Goal: Task Accomplishment & Management: Manage account settings

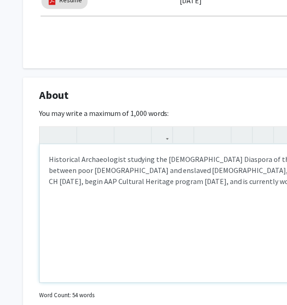
scroll to position [421, 0]
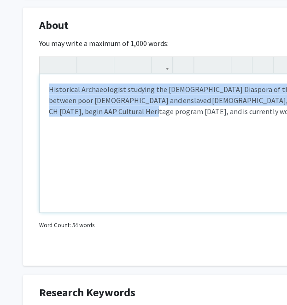
drag, startPoint x: 79, startPoint y: 147, endPoint x: 23, endPoint y: 72, distance: 93.3
click at [23, 72] on div "About Edit Section You may write a maximum of 1,000 words: Historical Archaeolo…" at bounding box center [276, 136] width 506 height 259
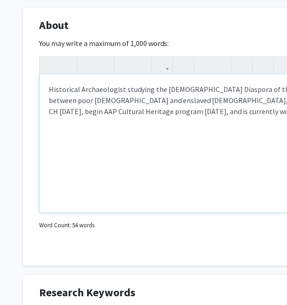
click at [115, 127] on div "Historical Archaeologist studying the [DEMOGRAPHIC_DATA] Diaspora of the [GEOGR…" at bounding box center [276, 143] width 473 height 138
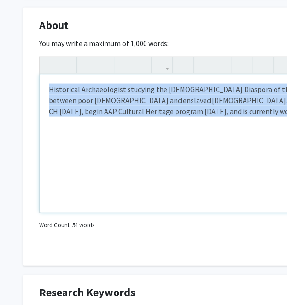
paste div "Note to users with screen readers: Please deactivate our accessibility plugin f…"
type textarea "<p>I am a historical archaeologist and cultural heritage professional specializ…"
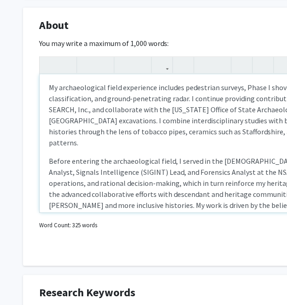
scroll to position [98, 0]
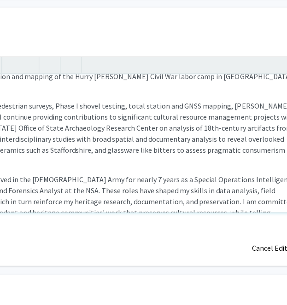
type textarea "<p>I am a historical archaeologist and cultural heritage professional specializ…"
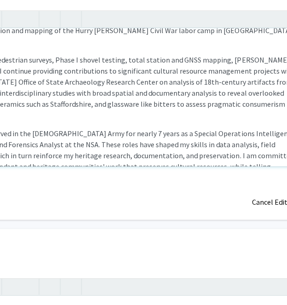
scroll to position [421, 192]
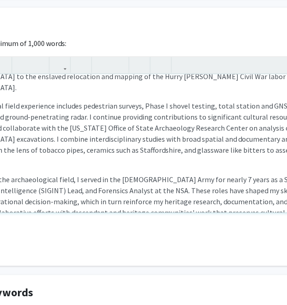
drag, startPoint x: 69, startPoint y: 173, endPoint x: 1, endPoint y: 176, distance: 68.2
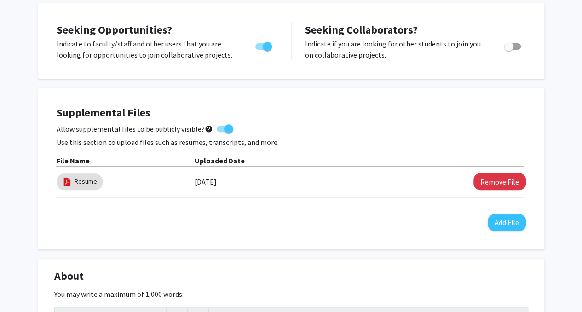
scroll to position [368, 0]
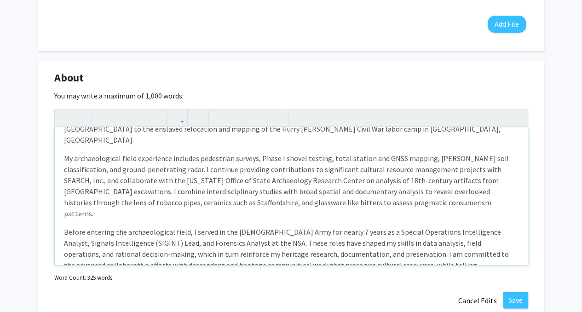
click at [233, 231] on p "Before entering the archaeological field, I served in the [DEMOGRAPHIC_DATA] Ar…" at bounding box center [291, 259] width 455 height 66
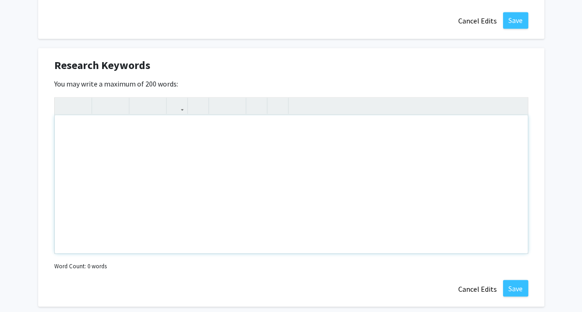
scroll to position [690, 0]
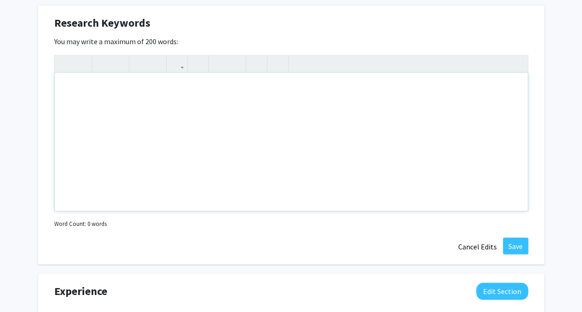
click at [156, 134] on div "Note to users with screen readers: Please deactivate our accessibility plugin f…" at bounding box center [291, 142] width 473 height 138
paste div "Note to users with screen readers: Please deactivate our accessibility plugin f…"
type textarea "<l>Ipsumdolor Sitametcons • Adipiscingel Seddoe Tempor Incididuntu • Laboree Do…"
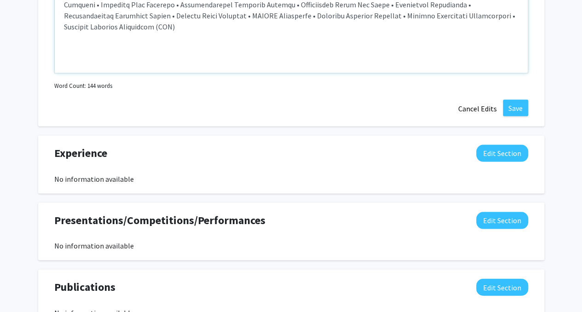
scroll to position [966, 0]
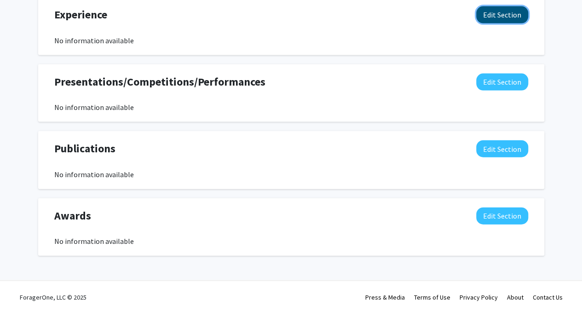
click at [485, 13] on button "Edit Section" at bounding box center [502, 14] width 52 height 17
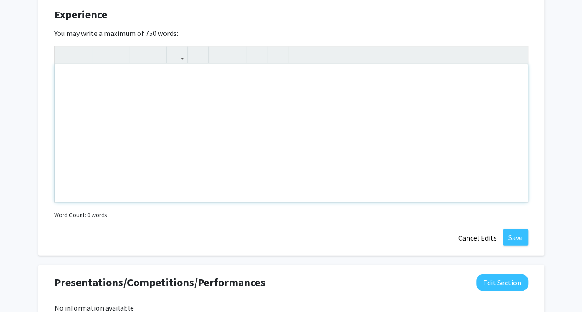
click at [395, 123] on div "Note to users with screen readers: Please deactivate our accessibility plugin f…" at bounding box center [291, 133] width 473 height 138
paste div "Note to users with screen readers: Please deactivate our accessibility plugin f…"
type textarea "<l>Ipsumdolorsit &ame; Consecte Adipisci Elitseddoe </t><i>• 077+ utlab et dolo…"
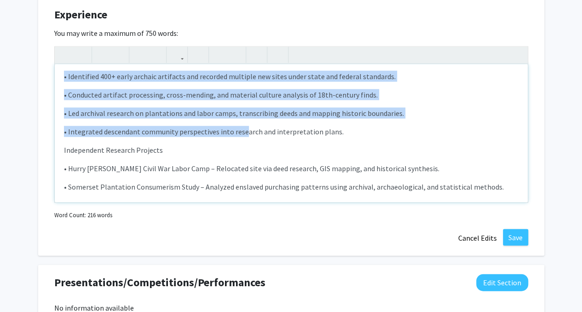
scroll to position [46, 0]
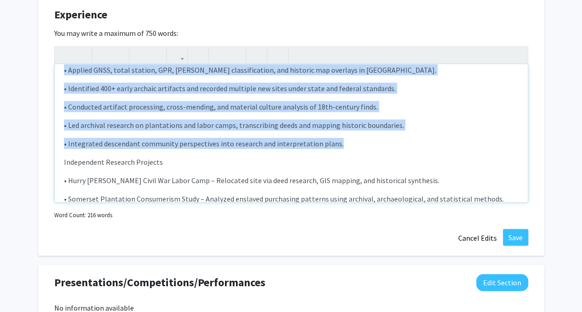
drag, startPoint x: 60, startPoint y: 93, endPoint x: 350, endPoint y: 136, distance: 293.0
click at [350, 136] on div "Archaeologist & Cultural Heritage Researcher • 280+ hours of field survey, exc…" at bounding box center [291, 133] width 473 height 138
click at [215, 47] on use "button" at bounding box center [215, 47] width 0 height 0
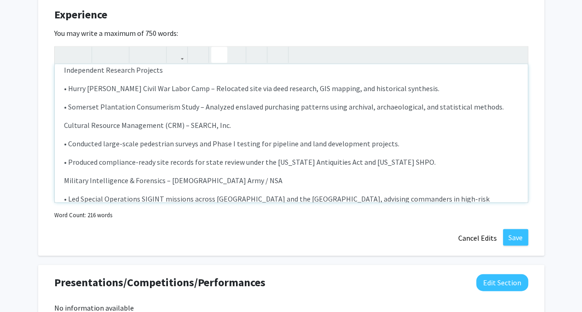
click at [219, 57] on icon "button" at bounding box center [219, 54] width 8 height 15
click at [232, 52] on icon "button" at bounding box center [235, 54] width 8 height 15
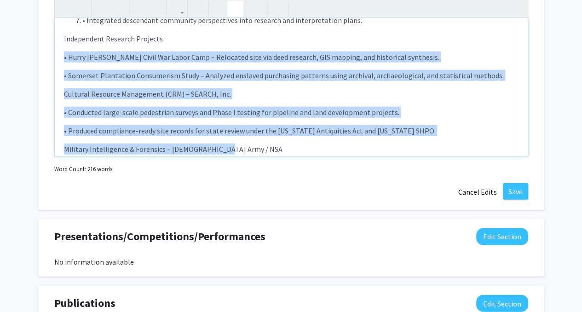
scroll to position [22, 0]
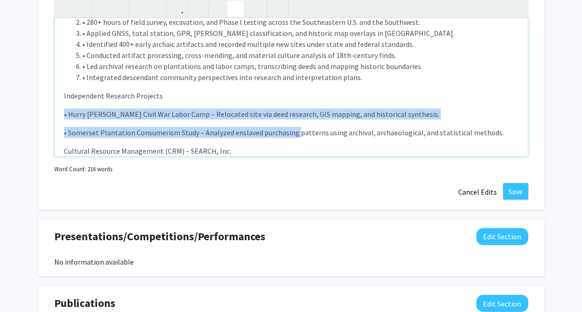
drag, startPoint x: 59, startPoint y: 85, endPoint x: 295, endPoint y: 127, distance: 238.8
click at [295, 127] on div "Archaeologist & Cultural Heritage Researcher • 280+ hours of field survey, exca…" at bounding box center [291, 87] width 473 height 138
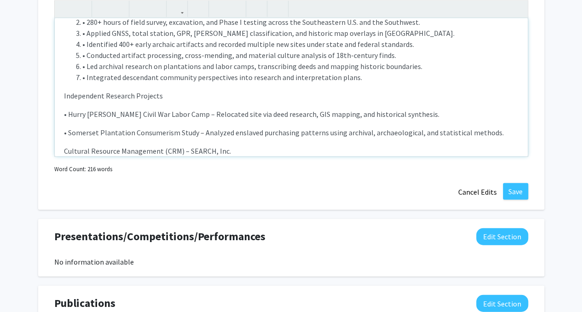
click at [226, 75] on li "• Integrated descendant community perspectives into research and interpretation…" at bounding box center [300, 77] width 436 height 11
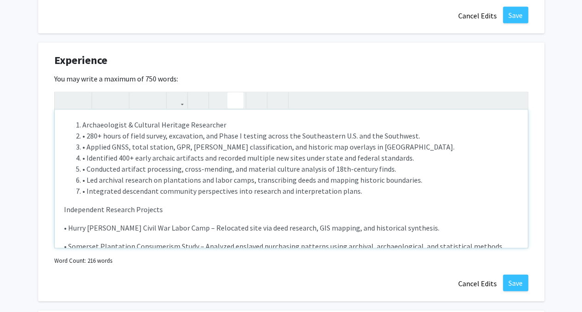
scroll to position [920, 0]
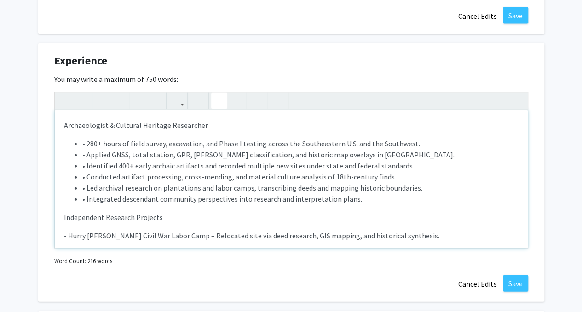
click at [295, 156] on li "• Applied GNSS, total station, GPR, [PERSON_NAME] classification, and historic …" at bounding box center [300, 154] width 436 height 11
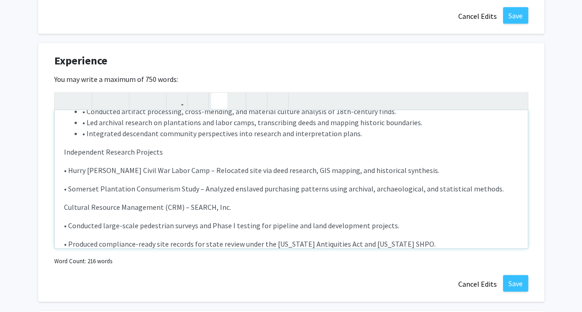
scroll to position [92, 0]
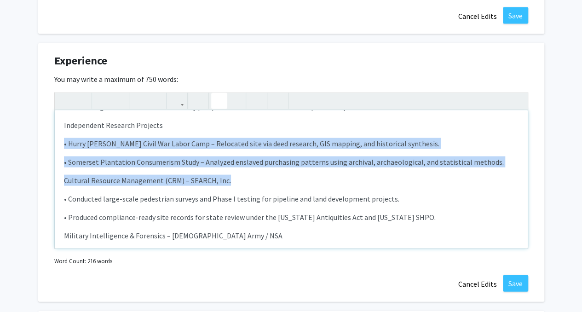
drag, startPoint x: 63, startPoint y: 140, endPoint x: 235, endPoint y: 176, distance: 176.3
click at [235, 176] on div "Archaeologist & Cultural Heritage Researcher • 280+ hours of field survey, exc…" at bounding box center [291, 179] width 473 height 138
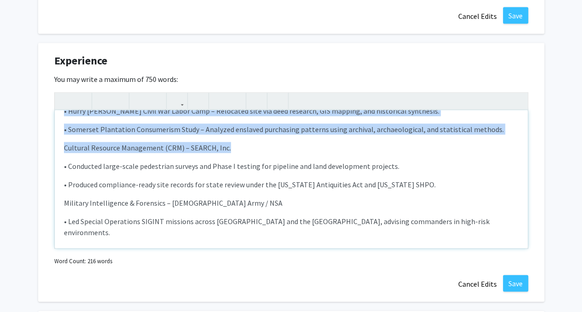
scroll to position [138, 0]
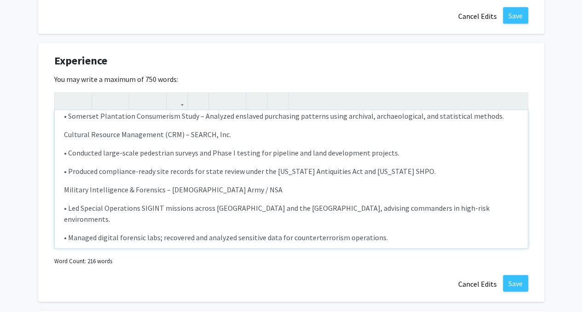
click at [235, 175] on div "Archaeologist & Cultural Heritage Researcher • 280+ hours of field survey, exc…" at bounding box center [291, 179] width 473 height 138
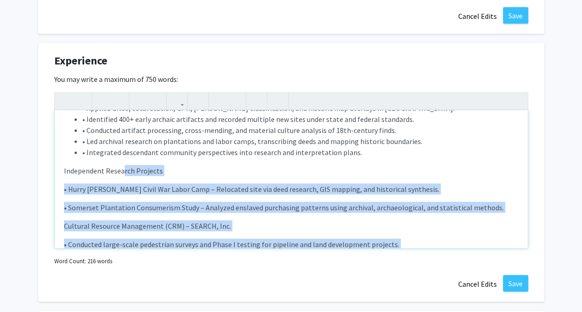
scroll to position [46, 0]
drag, startPoint x: 418, startPoint y: 168, endPoint x: 58, endPoint y: 188, distance: 359.9
click at [58, 188] on div "Archaeologist & Cultural Heritage Researcher • 280+ hours of field survey, exc…" at bounding box center [291, 179] width 473 height 138
click at [219, 101] on icon "button" at bounding box center [219, 100] width 8 height 15
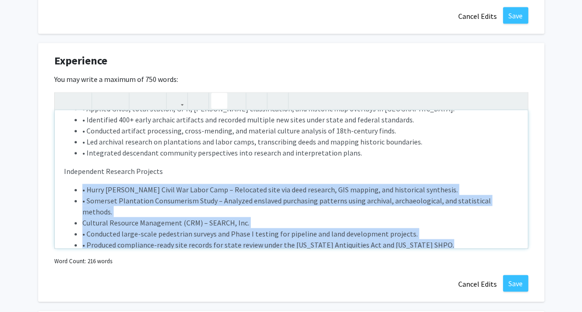
click at [205, 191] on li "• Hurry [PERSON_NAME] Civil War Labor Camp – Relocated site via deed research, …" at bounding box center [300, 189] width 436 height 11
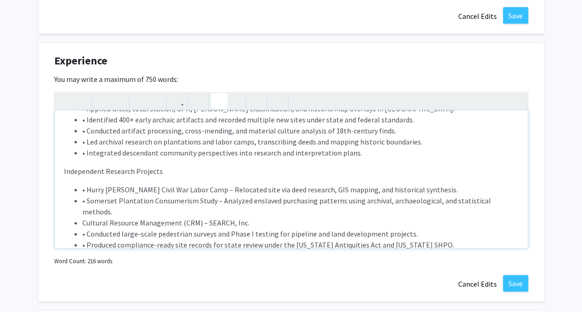
scroll to position [92, 0]
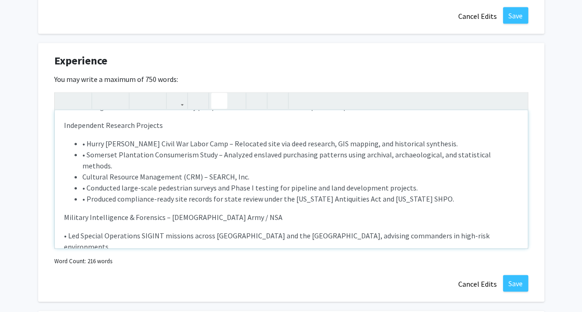
click at [87, 141] on li "• Hurry [PERSON_NAME] Civil War Labor Camp – Relocated site via deed research, …" at bounding box center [300, 143] width 436 height 11
drag, startPoint x: 86, startPoint y: 152, endPoint x: 77, endPoint y: 157, distance: 10.1
click at [82, 157] on li "• Somerset Plantation Consumerism Study – Analyzed enslaved purchasing patterns…" at bounding box center [300, 160] width 436 height 22
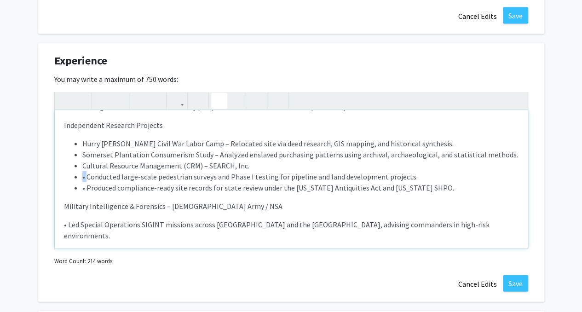
drag, startPoint x: 87, startPoint y: 174, endPoint x: 79, endPoint y: 175, distance: 7.9
click at [79, 175] on ul "Hurry [PERSON_NAME] Civil War Labor Camp – Relocated site via deed research, GI…" at bounding box center [291, 165] width 455 height 55
click at [82, 186] on li "• Produced compliance-ready site records for state review under the [US_STATE] …" at bounding box center [300, 187] width 436 height 11
click at [81, 164] on ul "Hurry [PERSON_NAME] Civil War Labor Camp – Relocated site via deed research, GI…" at bounding box center [291, 165] width 455 height 55
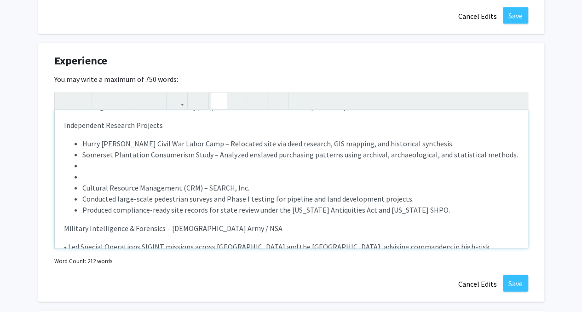
drag, startPoint x: 83, startPoint y: 185, endPoint x: 64, endPoint y: 186, distance: 19.8
click at [64, 186] on ul "Hurry [PERSON_NAME] Civil War Labor Camp – Relocated site via deed research, GI…" at bounding box center [291, 176] width 455 height 77
click at [214, 100] on button "button" at bounding box center [219, 101] width 16 height 16
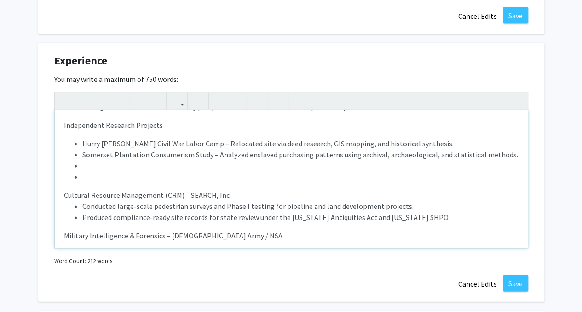
click at [87, 173] on li "Note to users with screen readers: Please deactivate our accessibility plugin f…" at bounding box center [300, 176] width 436 height 11
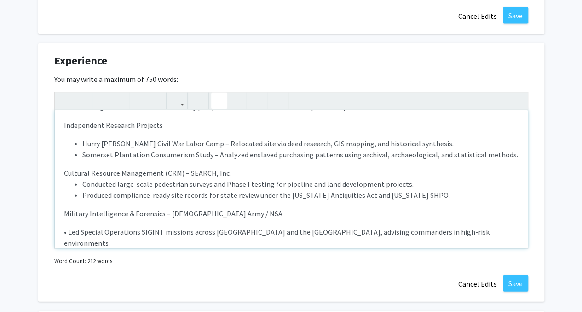
click at [140, 132] on div "Archaeologist & Cultural Heritage Researcher • 280+ hours of field survey, exc…" at bounding box center [291, 179] width 473 height 138
click at [164, 127] on p "Independent Research Projects" at bounding box center [291, 125] width 455 height 11
click at [232, 168] on p "Hurry [PERSON_NAME] Civil War Labor Camp – Relocated site via deed research, GI…" at bounding box center [291, 169] width 455 height 63
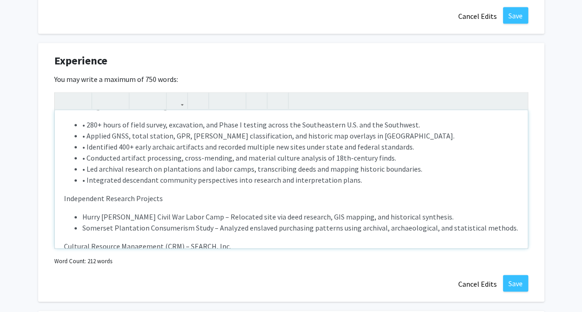
scroll to position [0, 0]
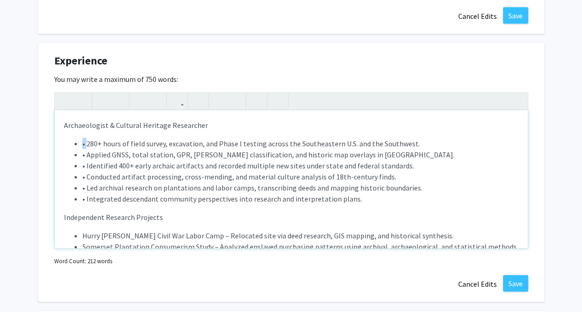
drag, startPoint x: 86, startPoint y: 142, endPoint x: 79, endPoint y: 143, distance: 6.5
click at [79, 143] on ul "• 280+ hours of field survey, excavation, and Phase I testing across the Southe…" at bounding box center [291, 171] width 455 height 66
click at [81, 153] on ul "280+ hours of field survey, excavation, and Phase I testing across the Southeas…" at bounding box center [291, 171] width 455 height 66
drag, startPoint x: 86, startPoint y: 163, endPoint x: 76, endPoint y: 166, distance: 9.5
click at [82, 166] on li "• Identified 400+ early archaic artifacts and recorded multiple new sites under…" at bounding box center [300, 165] width 436 height 11
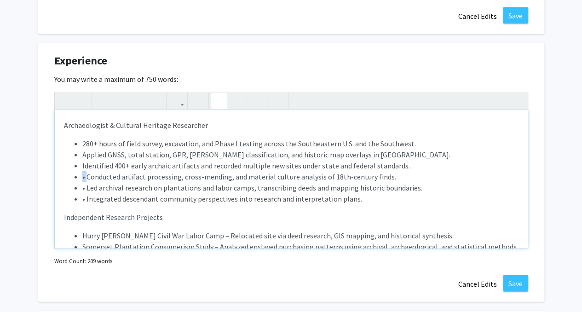
drag, startPoint x: 86, startPoint y: 175, endPoint x: 81, endPoint y: 175, distance: 4.6
click at [81, 175] on ul "280+ hours of field survey, excavation, and Phase I testing across the Southeas…" at bounding box center [291, 171] width 455 height 66
drag, startPoint x: 86, startPoint y: 187, endPoint x: 79, endPoint y: 187, distance: 6.4
click at [79, 187] on ul "280+ hours of field survey, excavation, and Phase I testing across the Southeas…" at bounding box center [291, 171] width 455 height 66
drag, startPoint x: 85, startPoint y: 195, endPoint x: 79, endPoint y: 196, distance: 6.1
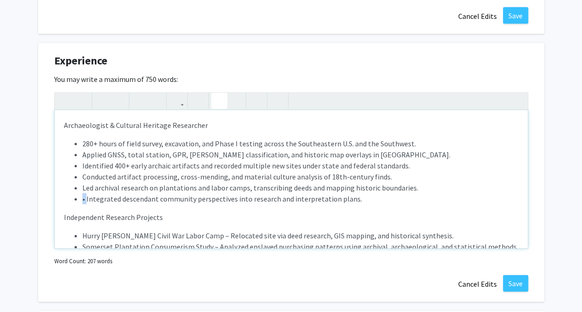
click at [79, 196] on ul "280+ hours of field survey, excavation, and Phase I testing across the Southeas…" at bounding box center [291, 171] width 455 height 66
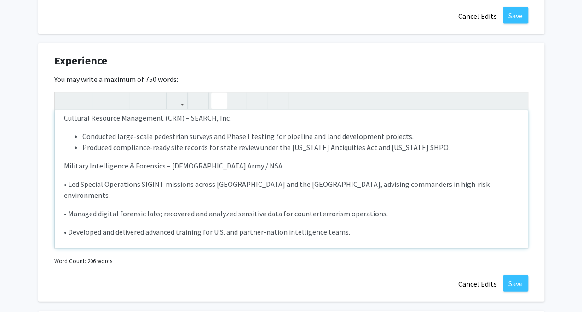
scroll to position [153, 0]
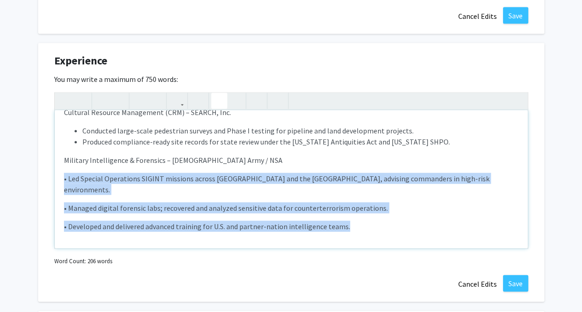
drag, startPoint x: 315, startPoint y: 215, endPoint x: 58, endPoint y: 175, distance: 259.8
click at [58, 175] on div "Archaeologist & Cultural Heritage Researcher 280+ hours of field survey, excav…" at bounding box center [291, 179] width 473 height 138
click at [215, 99] on icon "button" at bounding box center [219, 100] width 8 height 15
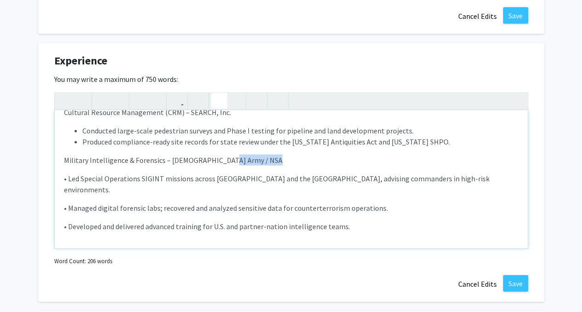
scroll to position [138, 0]
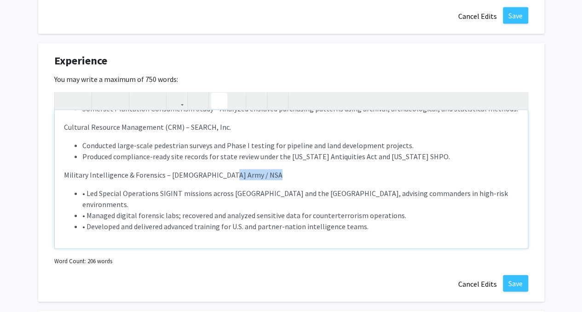
drag, startPoint x: 173, startPoint y: 197, endPoint x: 160, endPoint y: 194, distance: 13.7
click at [173, 210] on li "• Managed digital forensic labs; recovered and analyzed sensitive data for coun…" at bounding box center [300, 215] width 436 height 11
click at [89, 193] on li "• Led Special Operations SIGINT missions across [GEOGRAPHIC_DATA] and the [GEOG…" at bounding box center [300, 199] width 436 height 22
click at [82, 192] on li "• Led Special Operations SIGINT missions across [GEOGRAPHIC_DATA] and the [GEOG…" at bounding box center [300, 199] width 436 height 22
drag, startPoint x: 86, startPoint y: 202, endPoint x: 81, endPoint y: 203, distance: 4.7
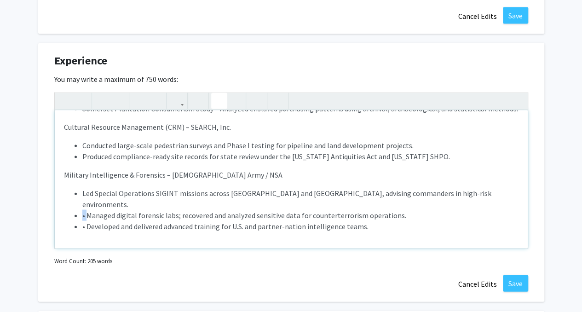
click at [81, 203] on ul "Led Special Operations SIGINT missions across [GEOGRAPHIC_DATA] and [GEOGRAPHIC…" at bounding box center [291, 210] width 455 height 44
drag, startPoint x: 87, startPoint y: 214, endPoint x: 79, endPoint y: 216, distance: 7.7
click at [79, 216] on ul "Led Special Operations SIGINT missions across [GEOGRAPHIC_DATA] and [GEOGRAPHIC…" at bounding box center [291, 210] width 455 height 44
type textarea "<l>Ipsumdolorsit &ame; Consecte Adipisci Elitseddoe </t><i><ut><la>700+ etdol m…"
click at [513, 278] on button "Save" at bounding box center [515, 283] width 25 height 17
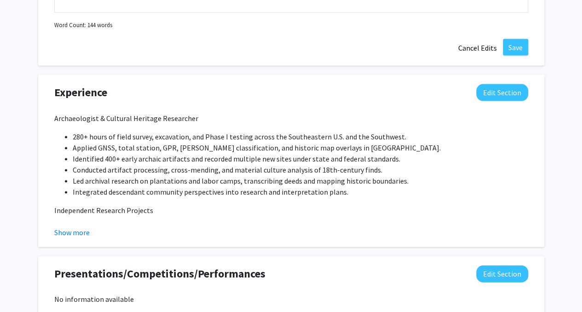
scroll to position [874, 0]
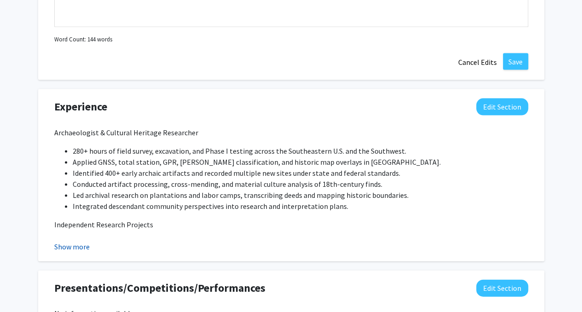
click at [82, 242] on button "Show more" at bounding box center [71, 246] width 35 height 11
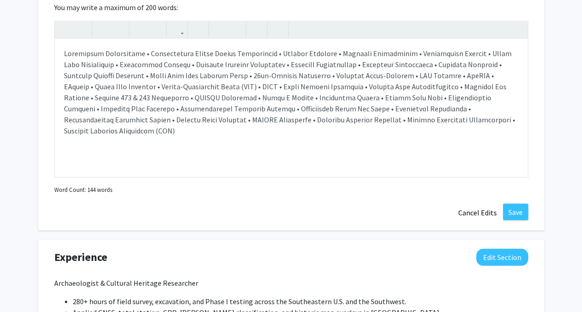
scroll to position [690, 0]
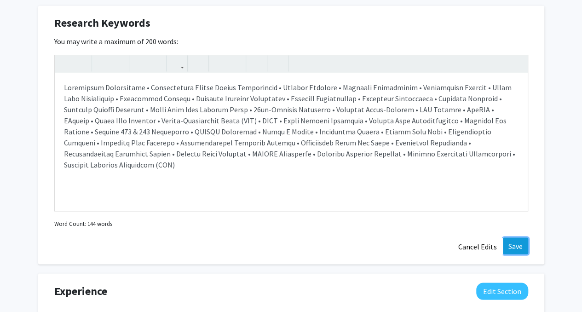
click at [510, 243] on button "Save" at bounding box center [515, 245] width 25 height 17
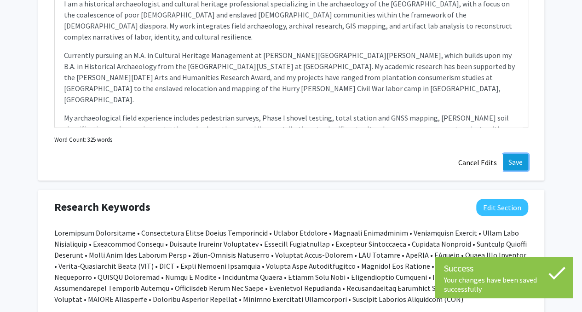
click at [511, 169] on button "Save" at bounding box center [515, 162] width 25 height 17
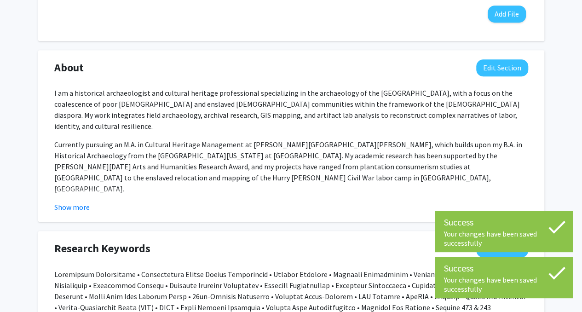
scroll to position [363, 0]
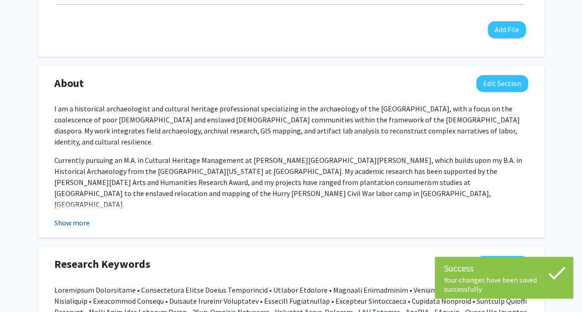
click at [68, 226] on button "Show more" at bounding box center [71, 222] width 35 height 11
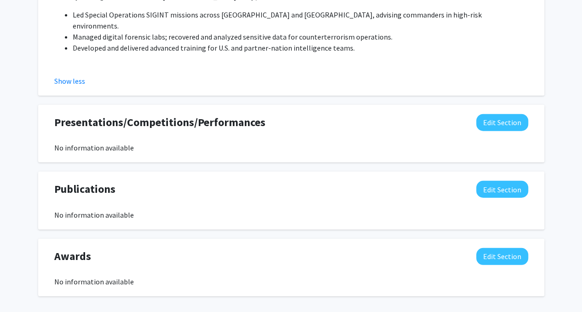
scroll to position [1122, 0]
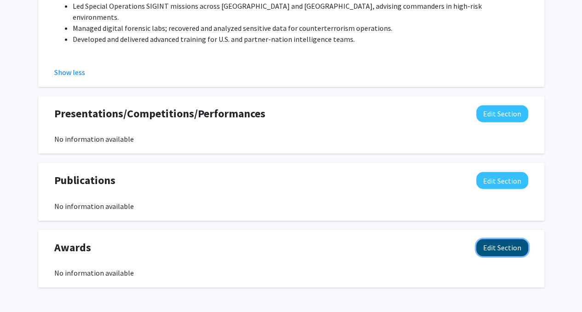
click at [510, 239] on button "Edit Section" at bounding box center [502, 247] width 52 height 17
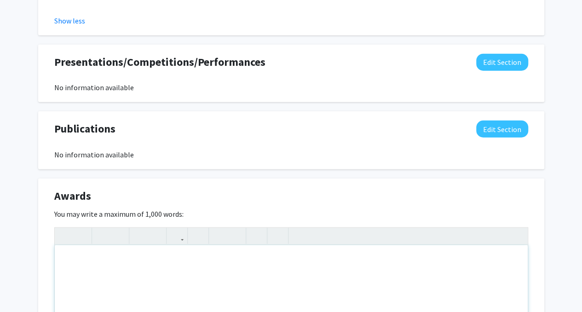
scroll to position [1214, 0]
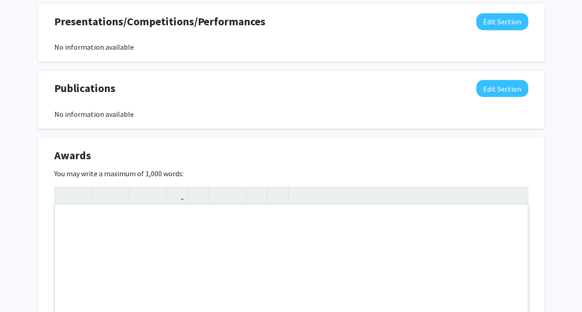
click at [87, 205] on div "Note to users with screen readers: Please deactivate our accessibility plugin f…" at bounding box center [291, 274] width 473 height 138
paste div "Note to users with screen readers: Please deactivate our accessibility plugin f…"
type textarea "<p>[PERSON_NAME] [DATE] Arts and Humanities Research Award – Institute for the …"
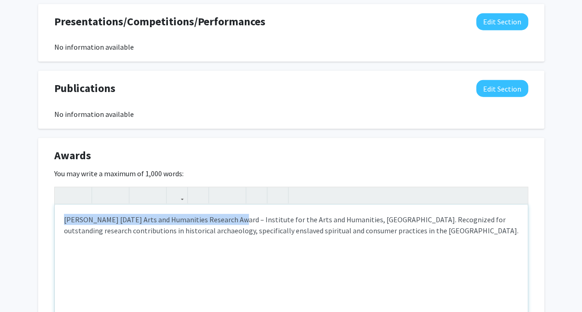
drag, startPoint x: 228, startPoint y: 185, endPoint x: 60, endPoint y: 187, distance: 168.0
click at [60, 205] on div "[PERSON_NAME] [DATE] Arts and Humanities Research Award – Institute for the Art…" at bounding box center [291, 274] width 473 height 138
type textarea "<p><strong>[PERSON_NAME][DATE] Arts and Humanities Research Award</strong> – In…"
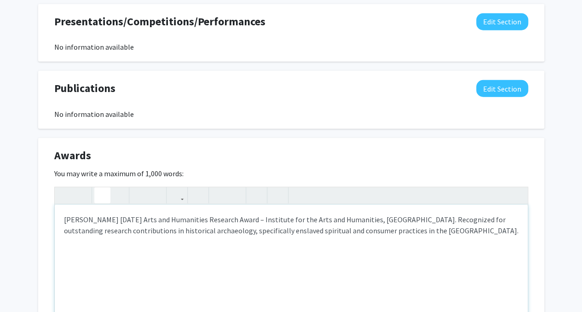
click at [98, 188] on icon "button" at bounding box center [102, 195] width 8 height 15
click at [205, 216] on div "[PERSON_NAME] [DATE] Arts and Humanities Research Award – Institute for the Art…" at bounding box center [291, 274] width 473 height 138
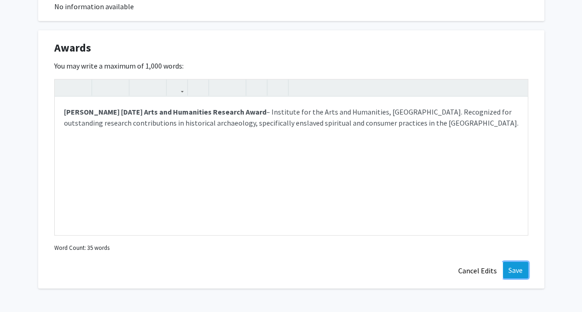
click at [509, 262] on button "Save" at bounding box center [515, 270] width 25 height 17
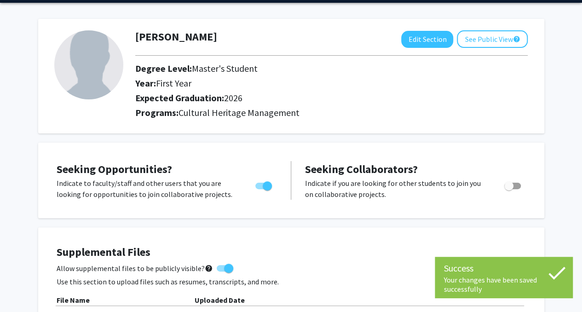
scroll to position [0, 0]
